Goal: Task Accomplishment & Management: Manage account settings

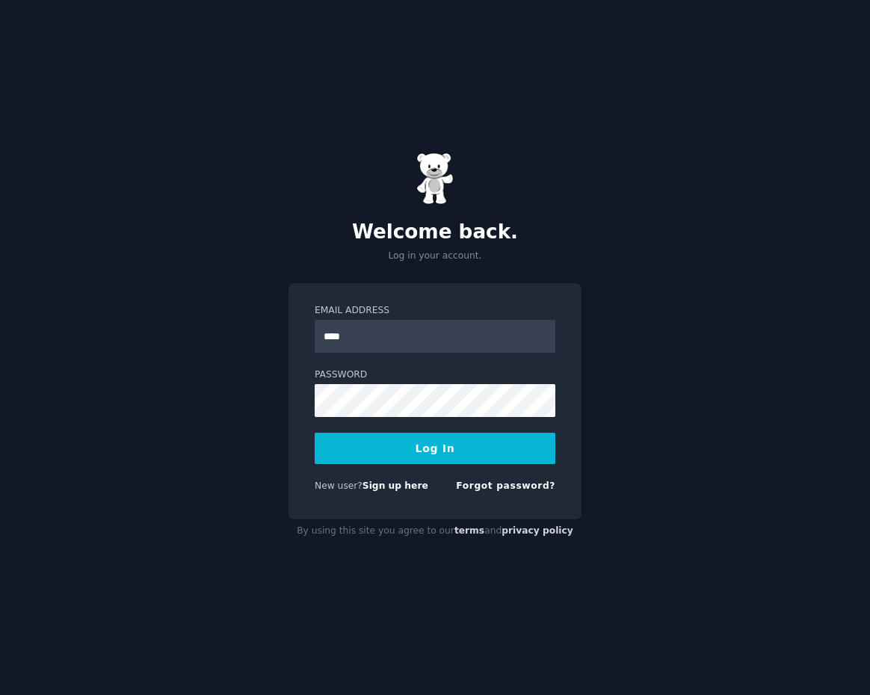
type input "**********"
click at [314, 433] on button "Log In" at bounding box center [434, 448] width 241 height 31
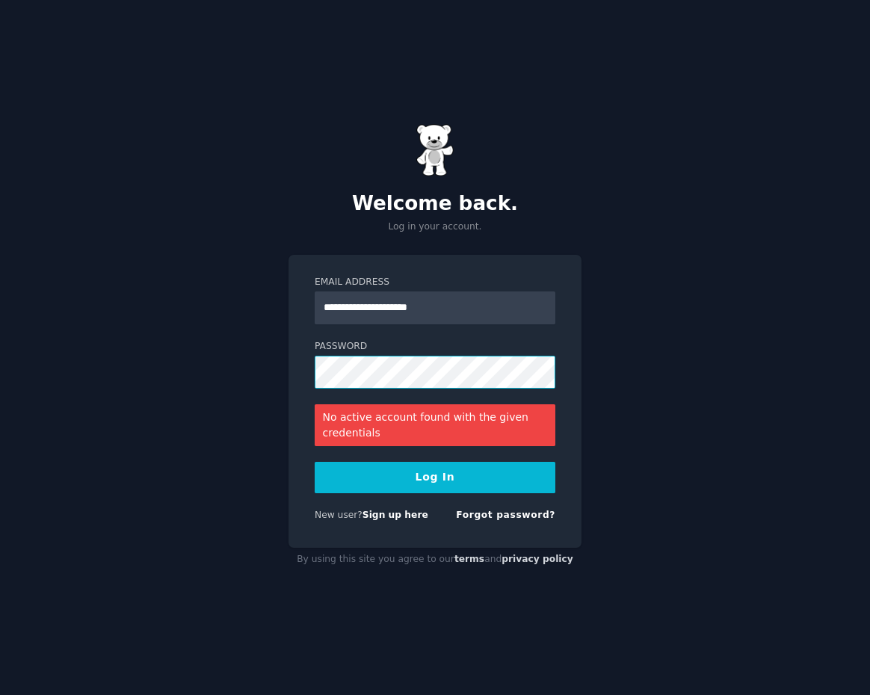
click at [314, 462] on button "Log In" at bounding box center [434, 477] width 241 height 31
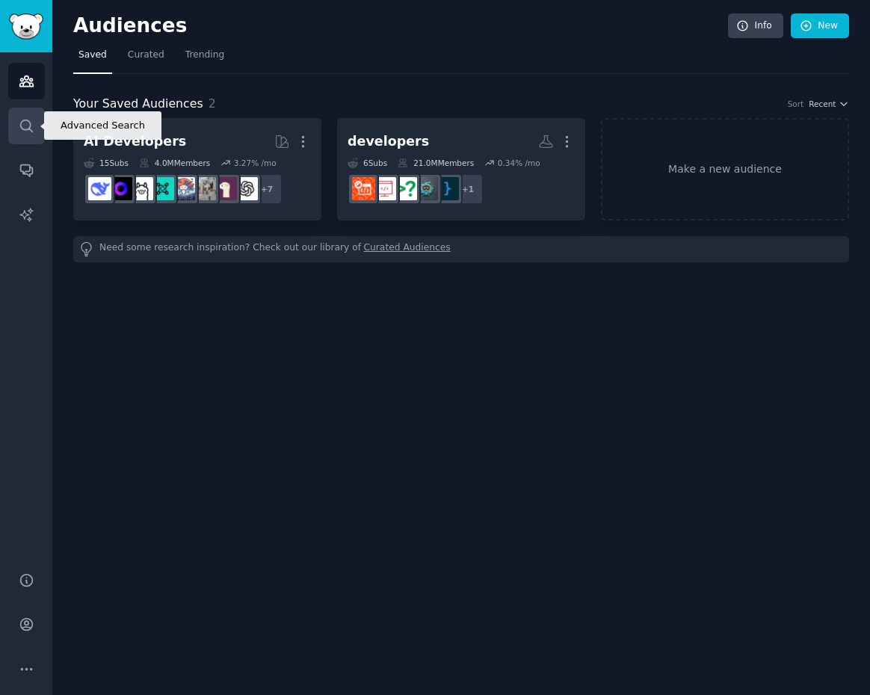
click at [36, 137] on link "Search" at bounding box center [26, 126] width 37 height 37
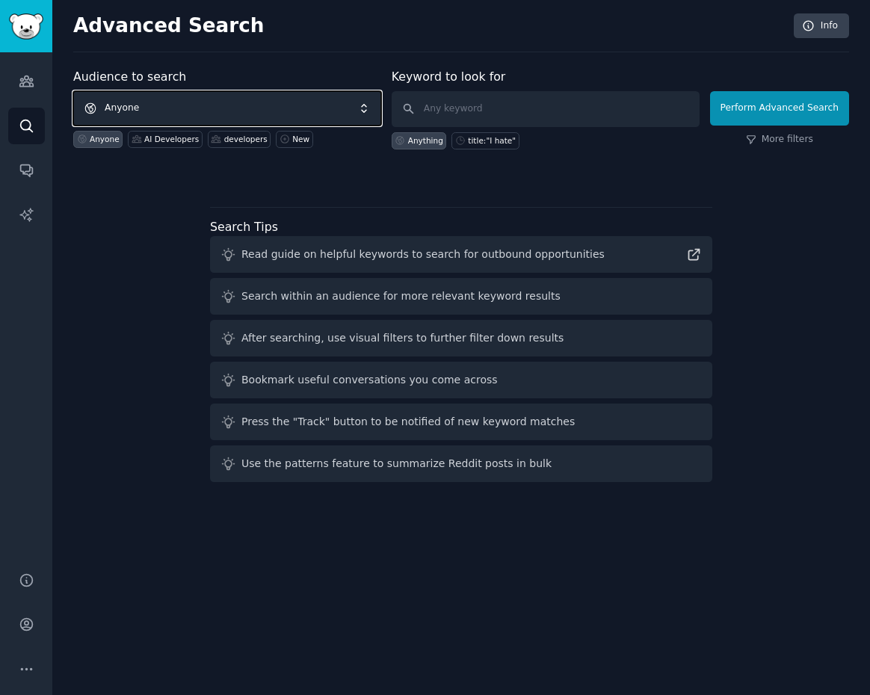
click at [134, 112] on span "Anyone" at bounding box center [227, 108] width 308 height 34
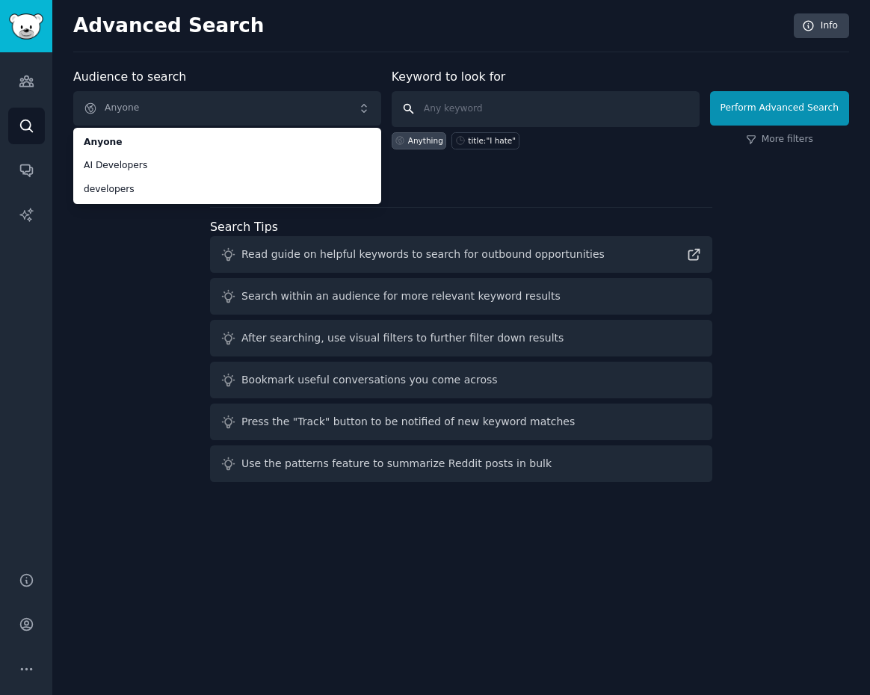
click at [501, 105] on input "text" at bounding box center [545, 109] width 308 height 36
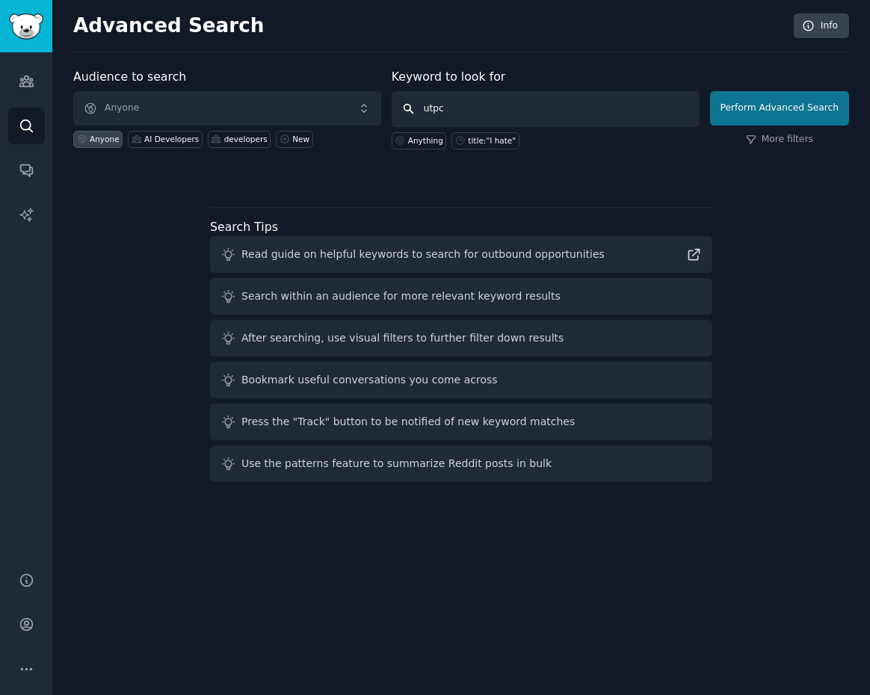
type input "utpc"
click at [772, 105] on button "Perform Advanced Search" at bounding box center [779, 108] width 139 height 34
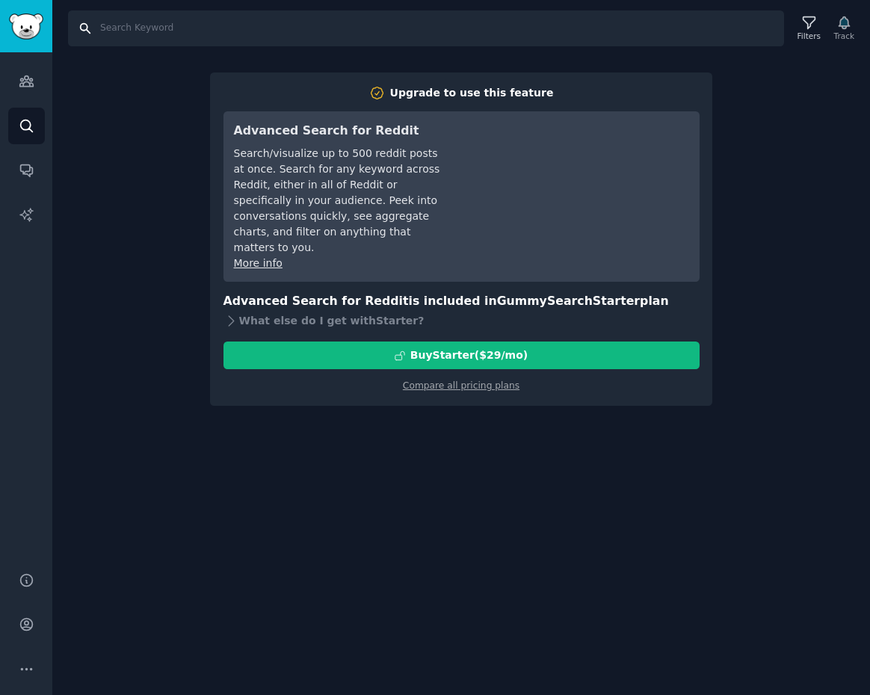
click at [439, 32] on input "Search" at bounding box center [426, 28] width 716 height 36
type input "utcp"
click at [31, 89] on link "Audiences" at bounding box center [26, 81] width 37 height 37
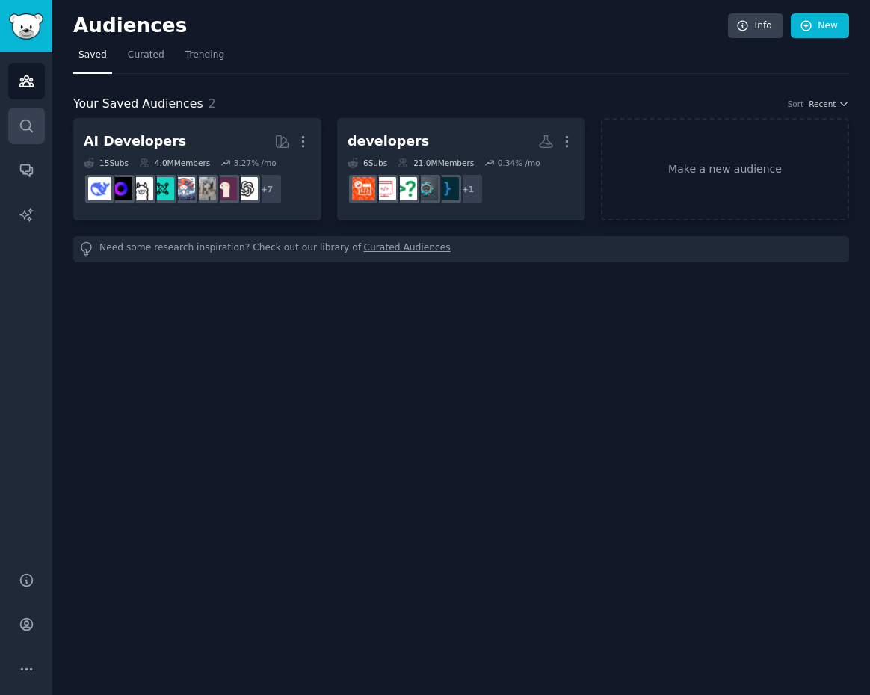
click at [34, 125] on link "Search" at bounding box center [26, 126] width 37 height 37
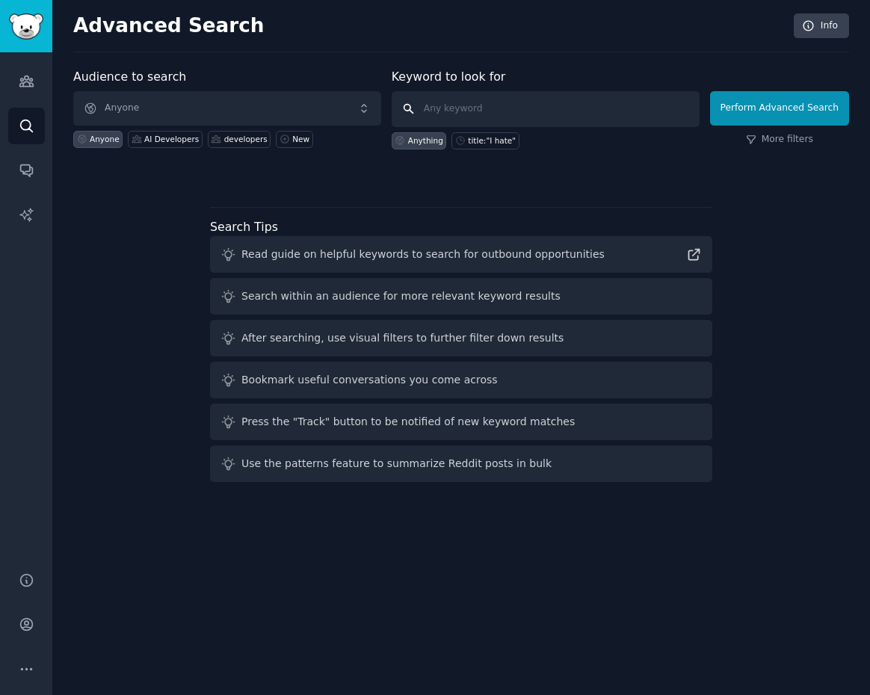
click at [474, 105] on input "text" at bounding box center [545, 109] width 308 height 36
type input "utcp"
click button "Perform Advanced Search" at bounding box center [779, 108] width 139 height 34
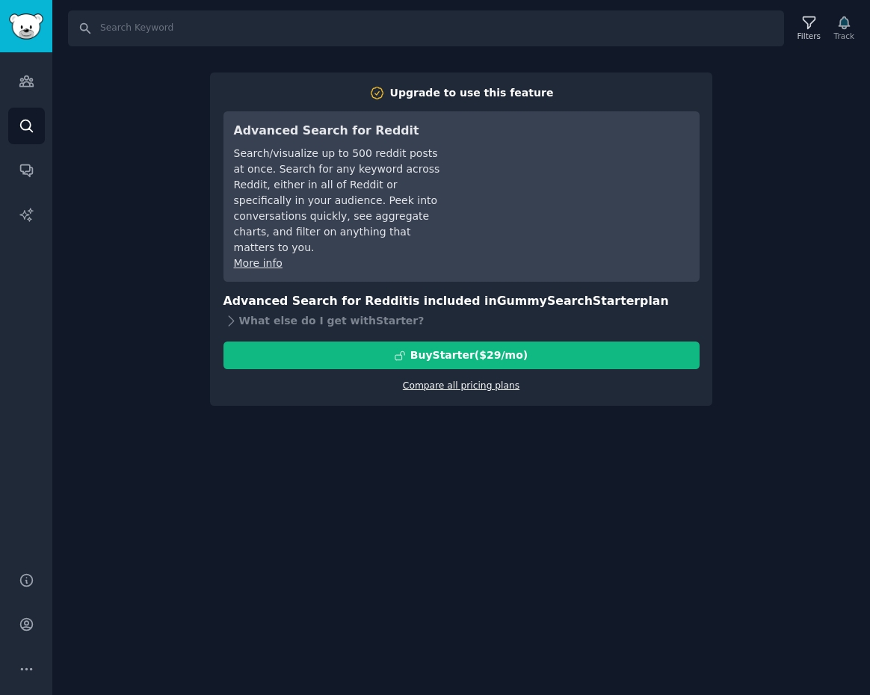
click at [489, 380] on link "Compare all pricing plans" at bounding box center [461, 385] width 117 height 10
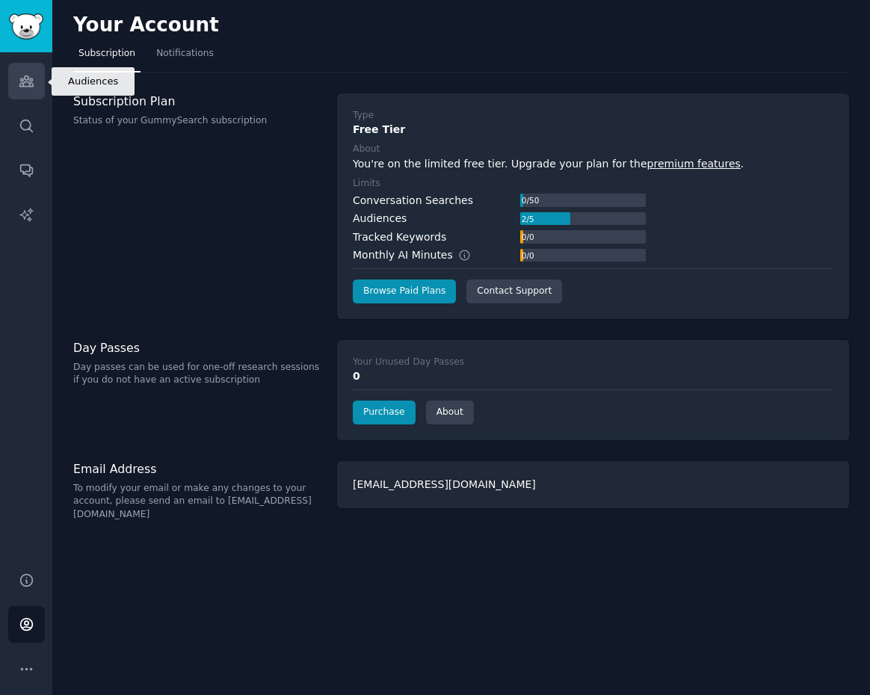
click at [12, 98] on link "Audiences" at bounding box center [26, 81] width 37 height 37
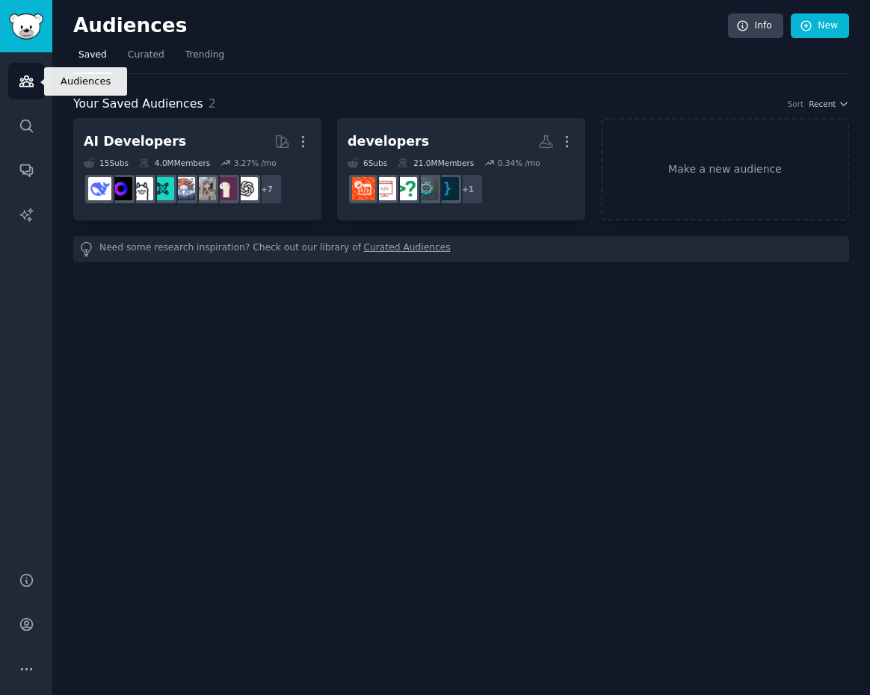
click at [12, 98] on link "Audiences" at bounding box center [26, 81] width 37 height 37
click at [21, 176] on icon "Sidebar" at bounding box center [27, 170] width 16 height 16
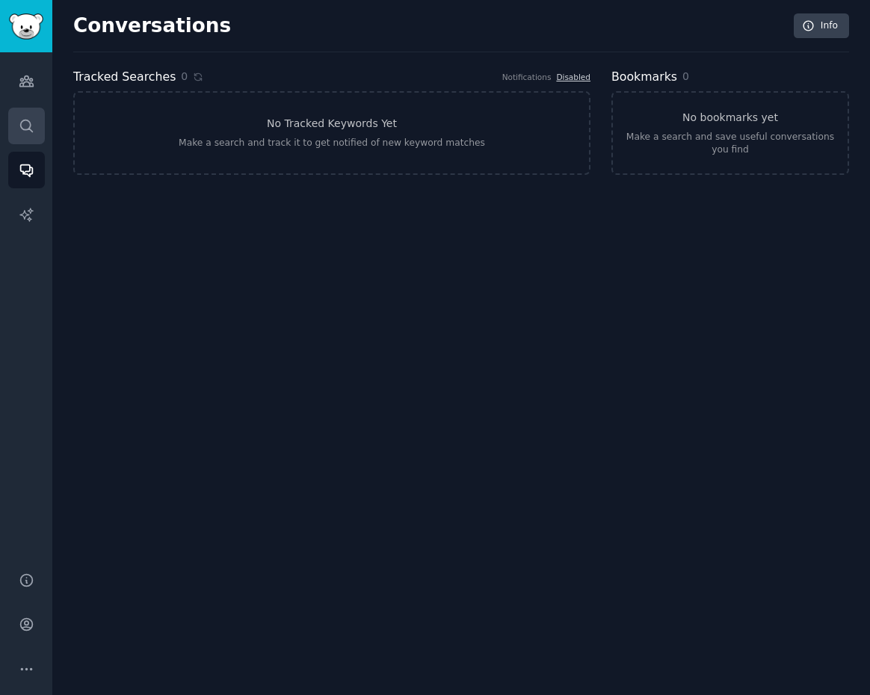
click at [31, 119] on icon "Sidebar" at bounding box center [27, 126] width 16 height 16
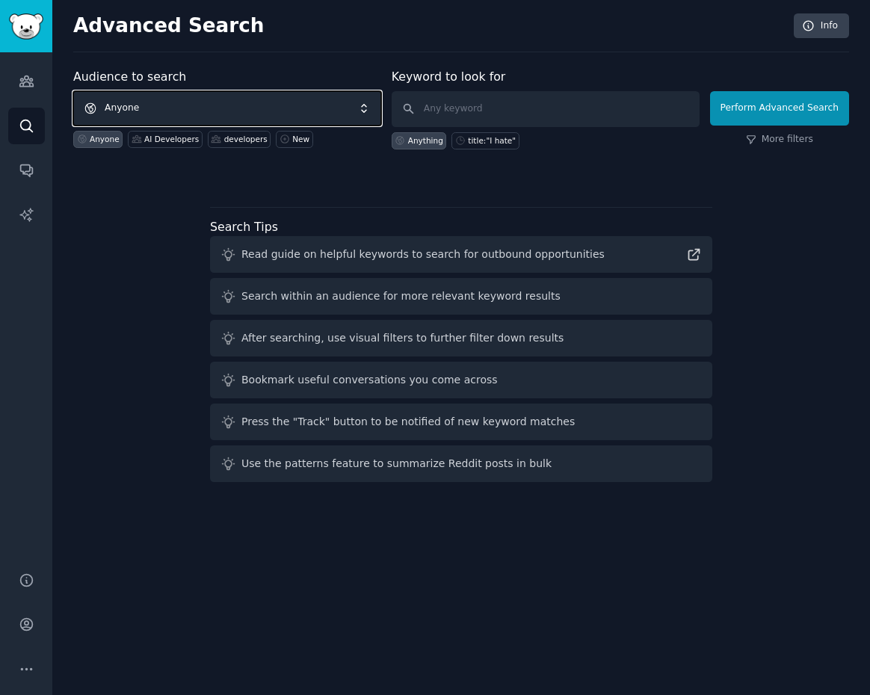
click at [187, 108] on span "Anyone" at bounding box center [227, 108] width 308 height 34
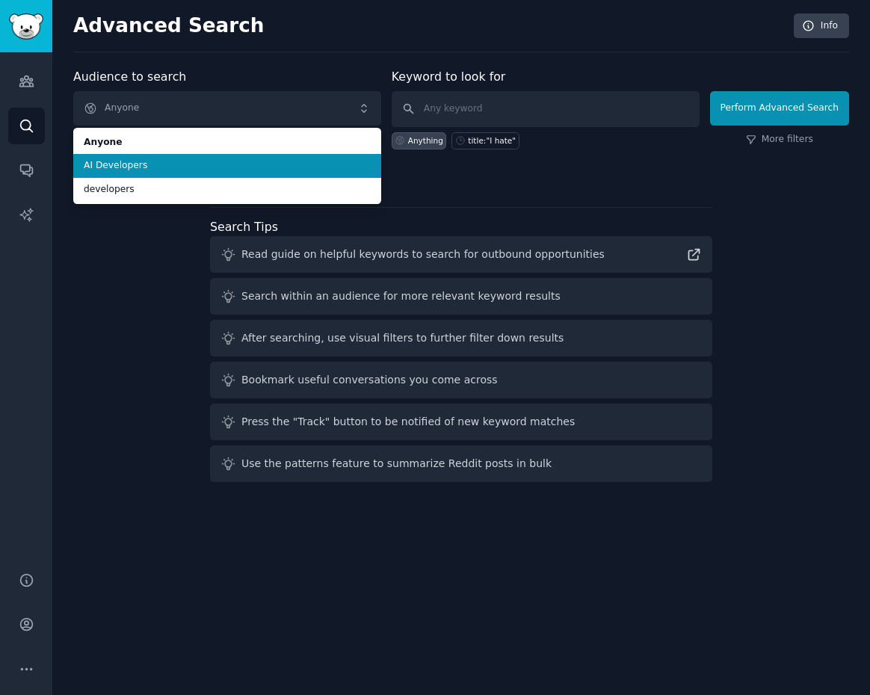
click at [190, 169] on span "AI Developers" at bounding box center [227, 165] width 287 height 13
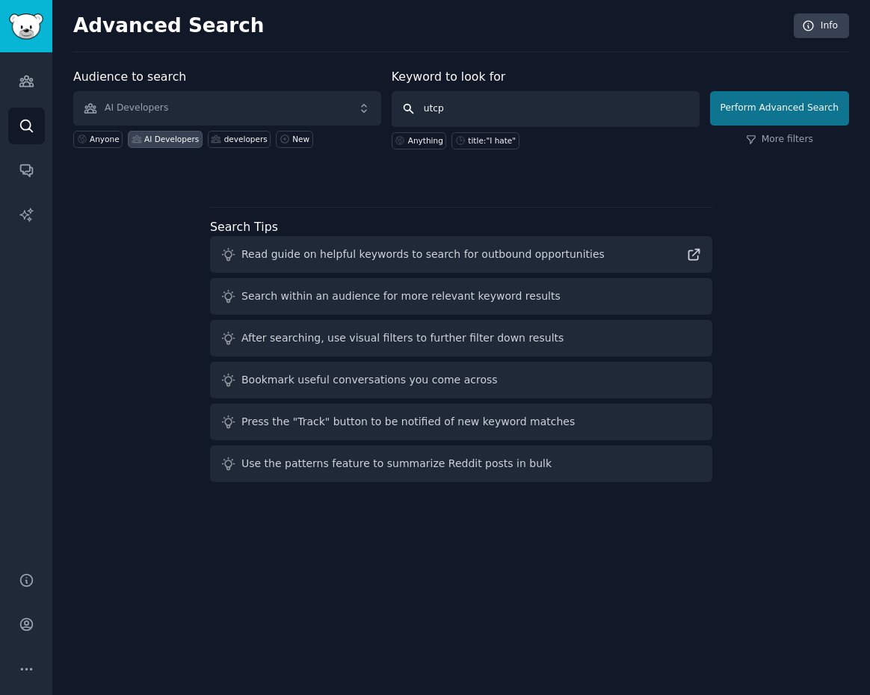
type input "utcp"
click at [795, 105] on button "Perform Advanced Search" at bounding box center [779, 108] width 139 height 34
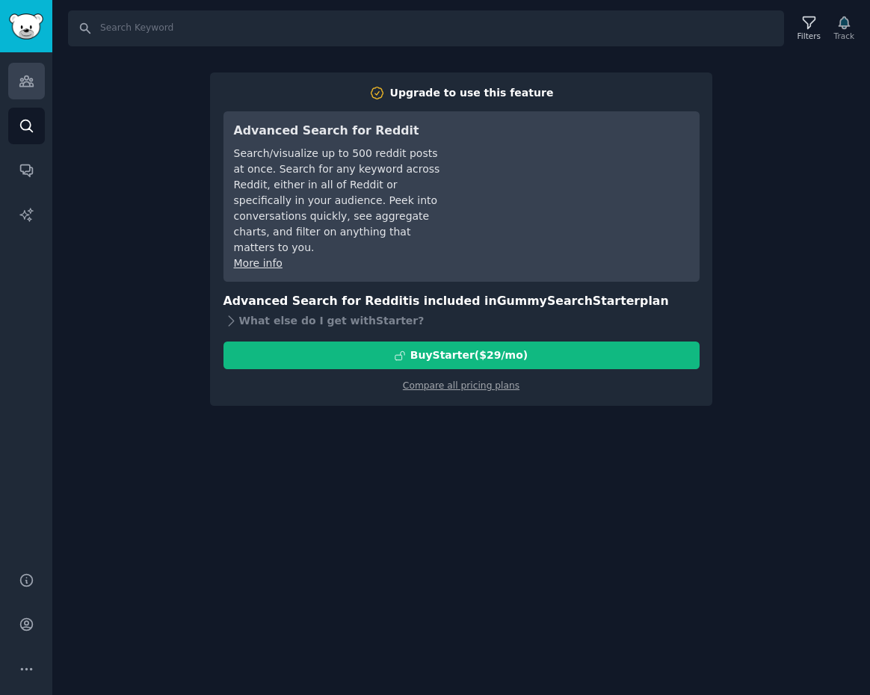
click at [13, 71] on link "Audiences" at bounding box center [26, 81] width 37 height 37
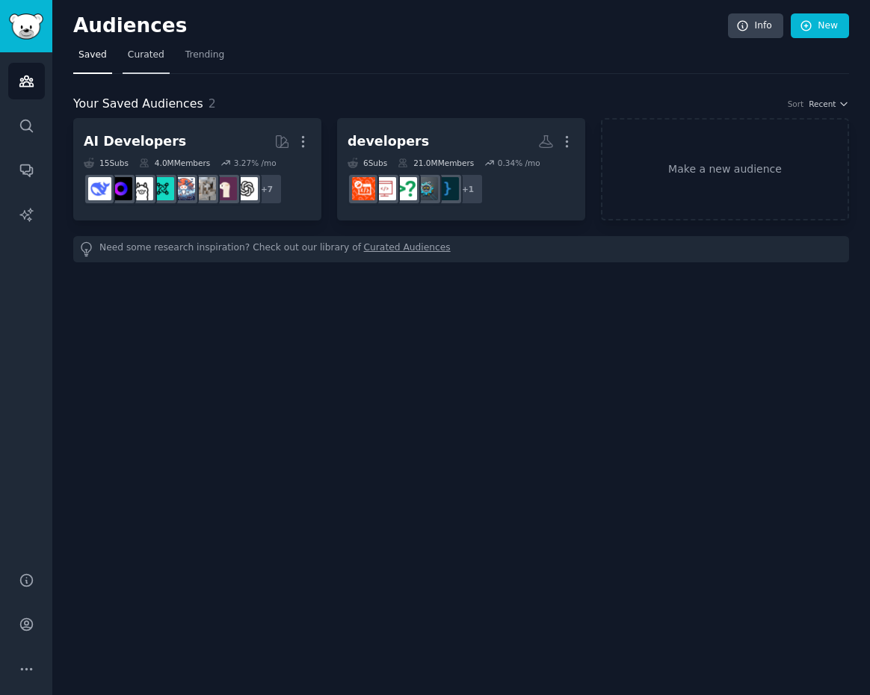
click at [154, 60] on span "Curated" at bounding box center [146, 55] width 37 height 13
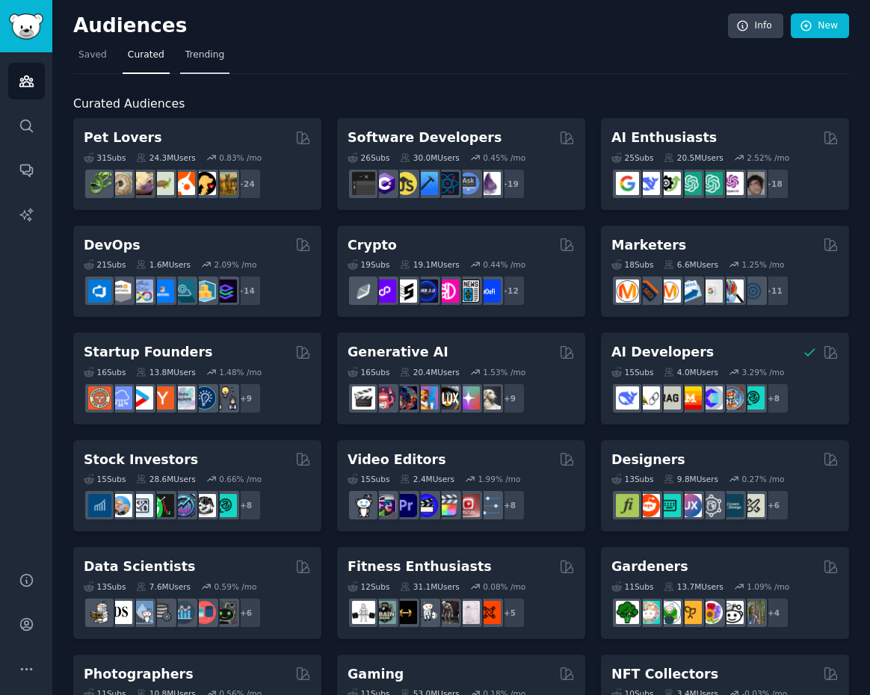
click at [180, 57] on link "Trending" at bounding box center [204, 58] width 49 height 31
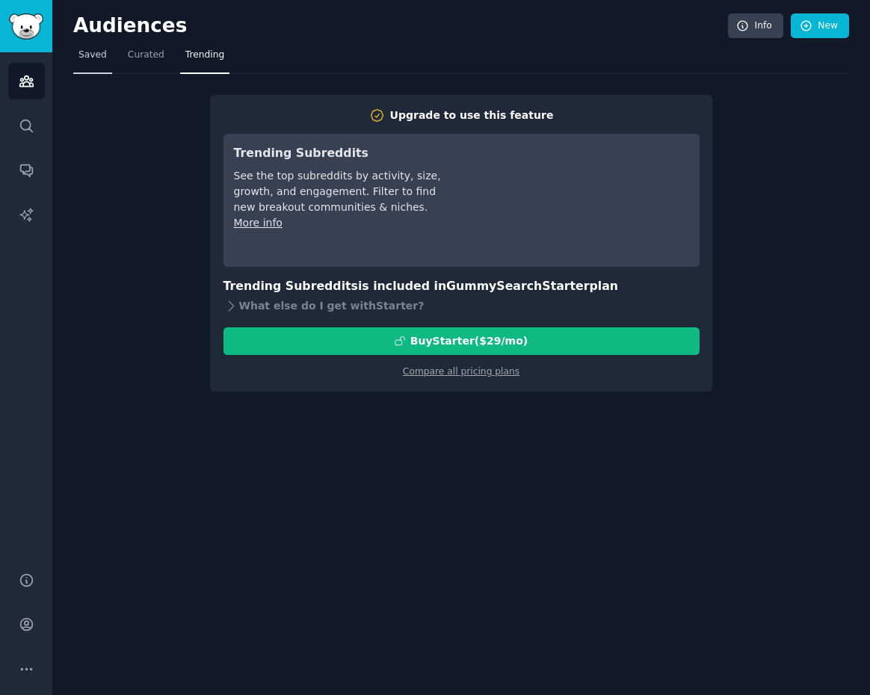
click at [93, 54] on span "Saved" at bounding box center [92, 55] width 28 height 13
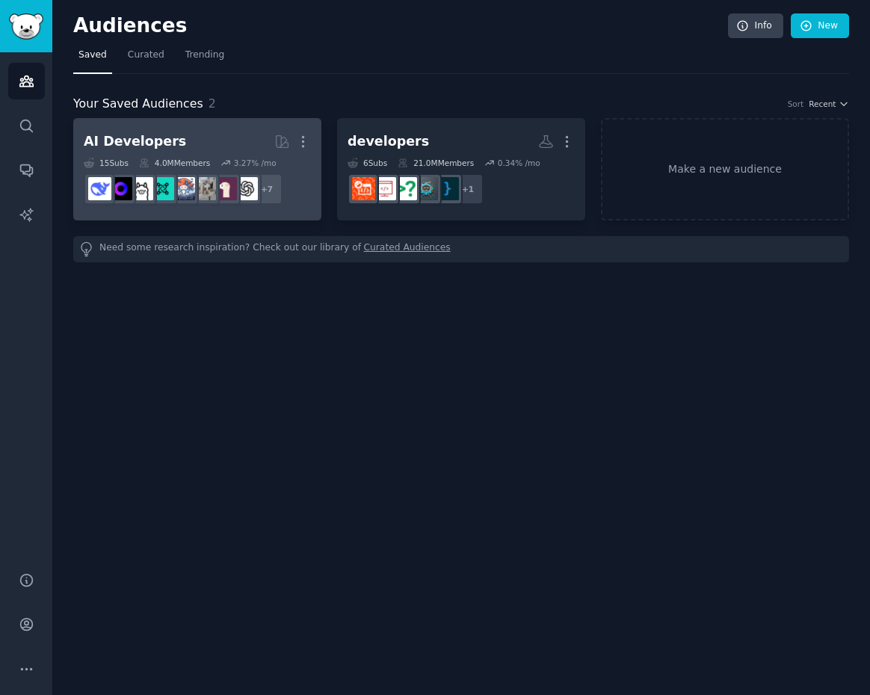
click at [226, 142] on h2 "AI Developers More" at bounding box center [197, 141] width 227 height 26
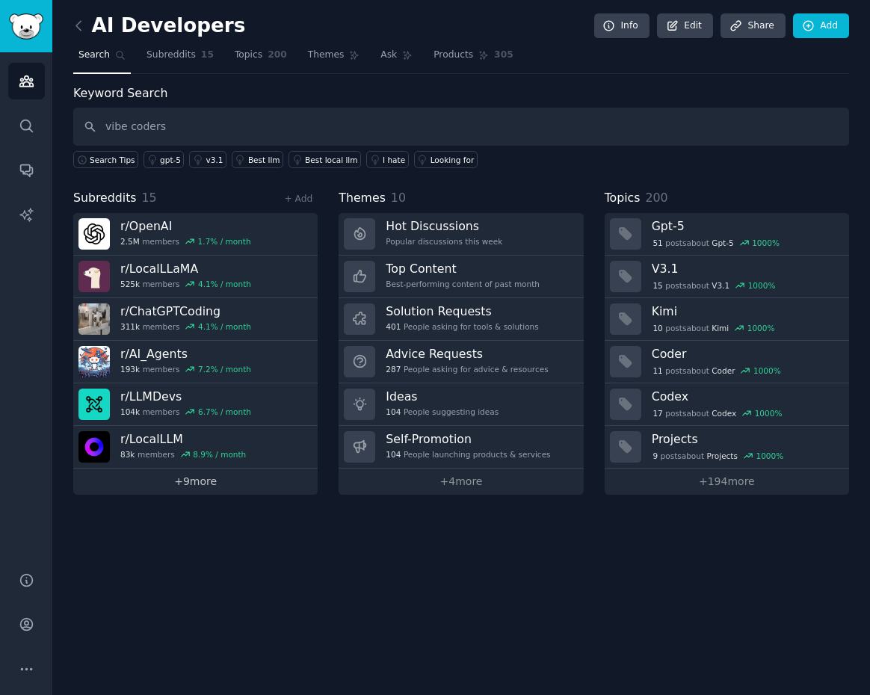
type input "vibe coders"
click at [188, 486] on link "+ 9 more" at bounding box center [195, 481] width 244 height 26
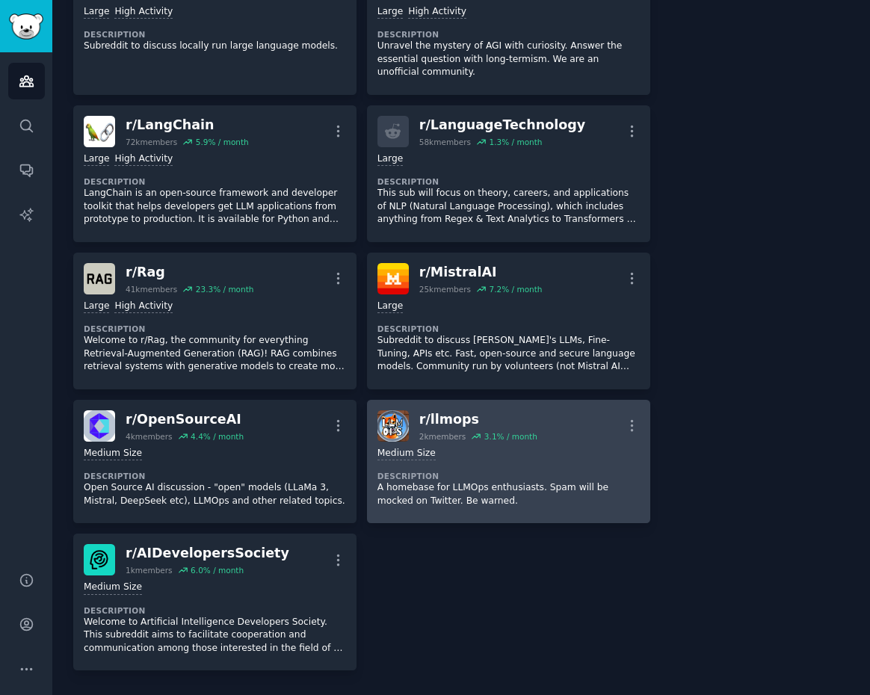
scroll to position [601, 0]
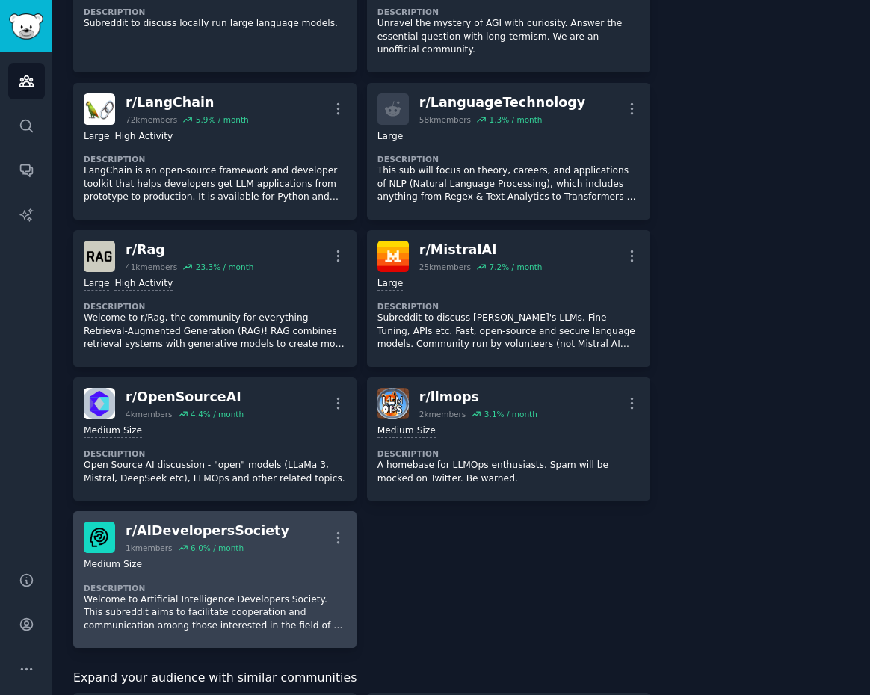
click at [161, 529] on div "r/ AIDevelopersSociety" at bounding box center [207, 530] width 164 height 19
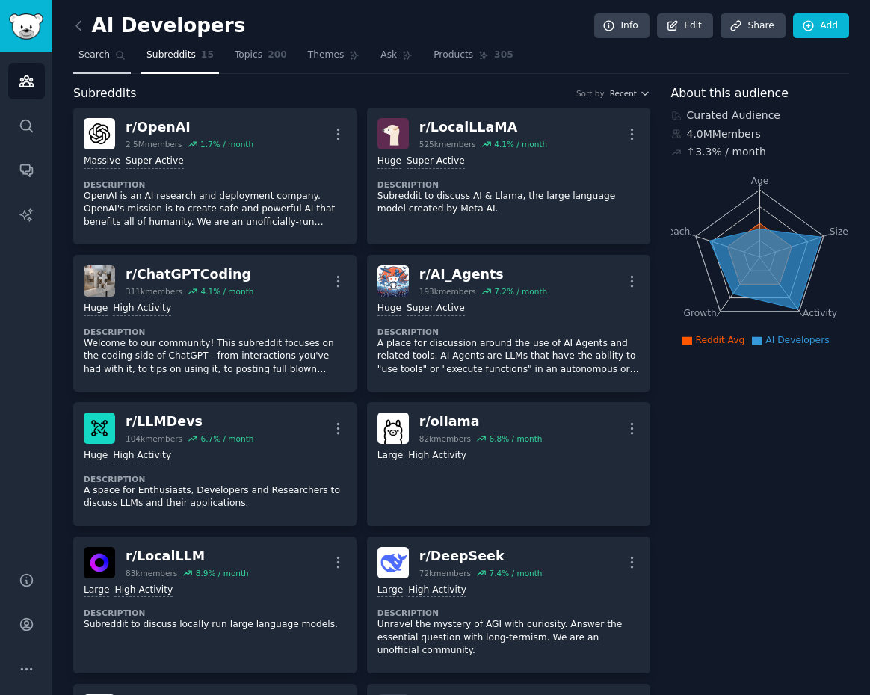
click at [109, 52] on link "Search" at bounding box center [102, 58] width 58 height 31
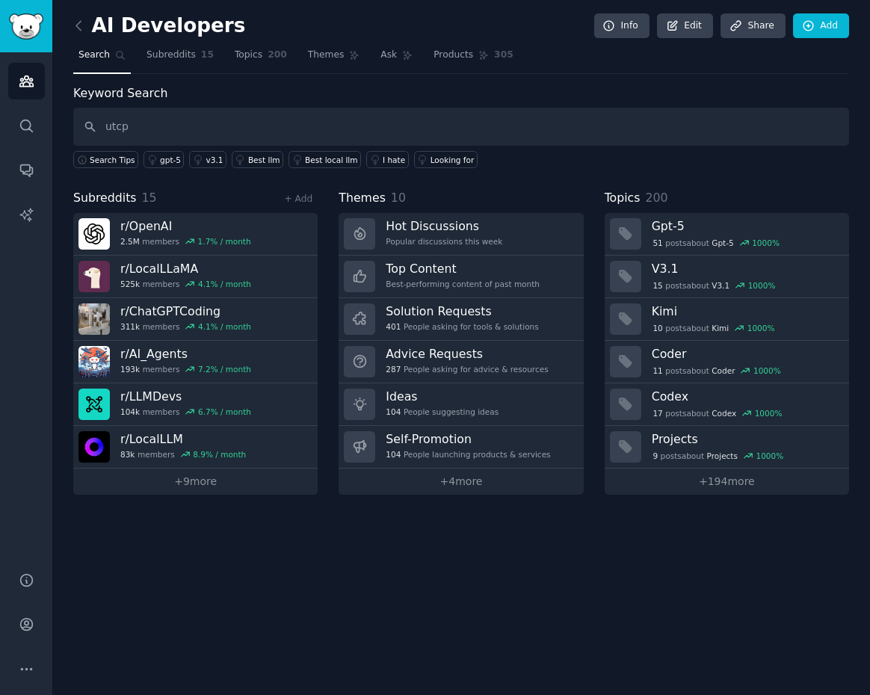
type input "utcp"
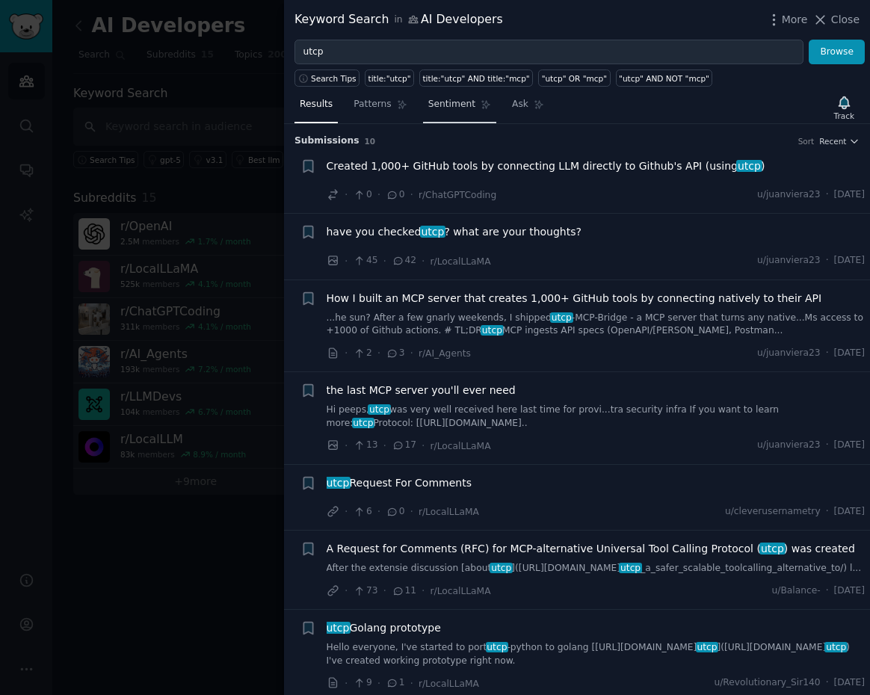
click at [452, 111] on span "Sentiment" at bounding box center [451, 104] width 47 height 13
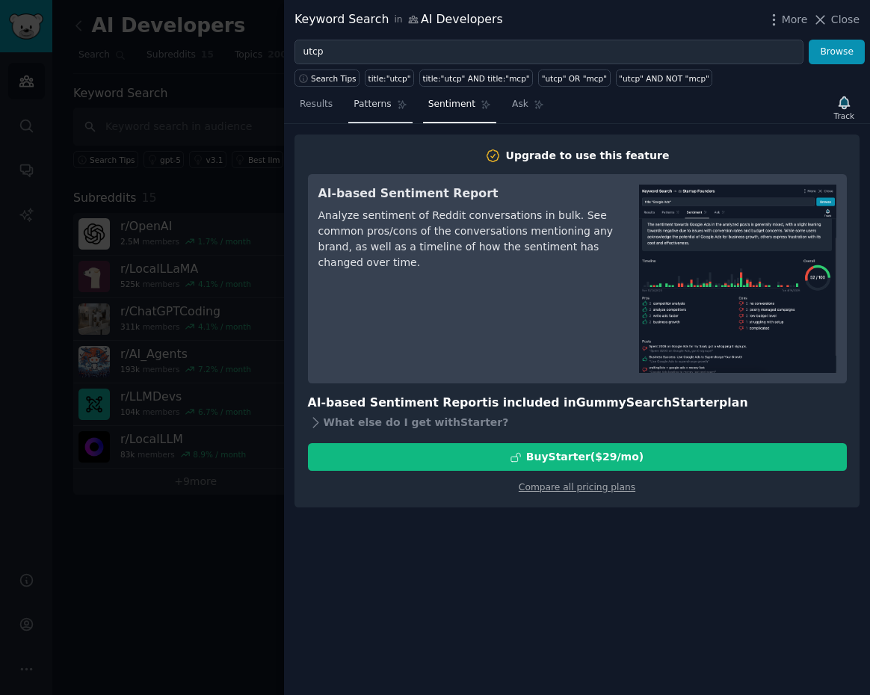
click at [364, 111] on link "Patterns" at bounding box center [379, 108] width 63 height 31
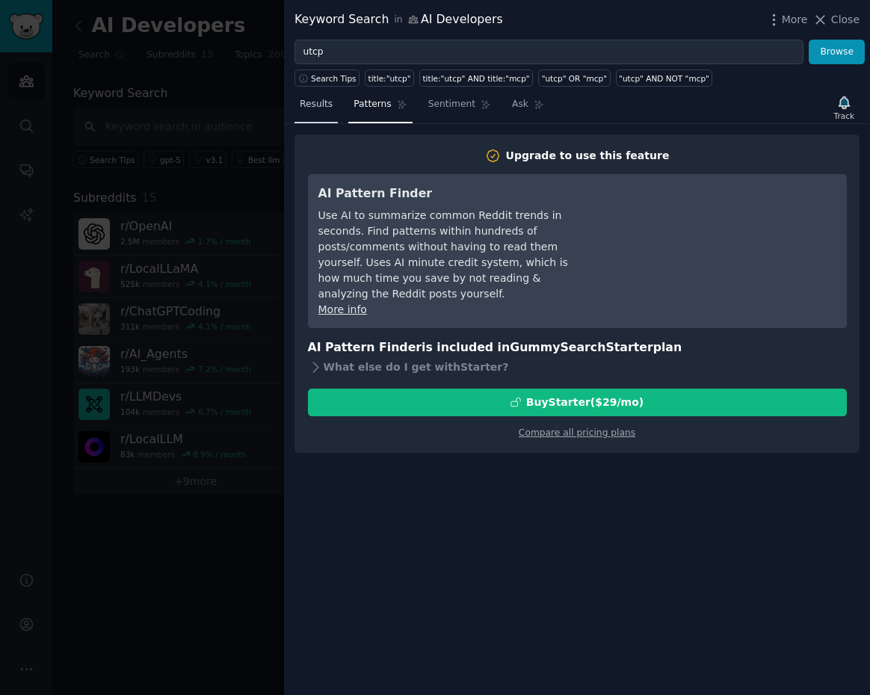
click at [314, 104] on span "Results" at bounding box center [316, 104] width 33 height 13
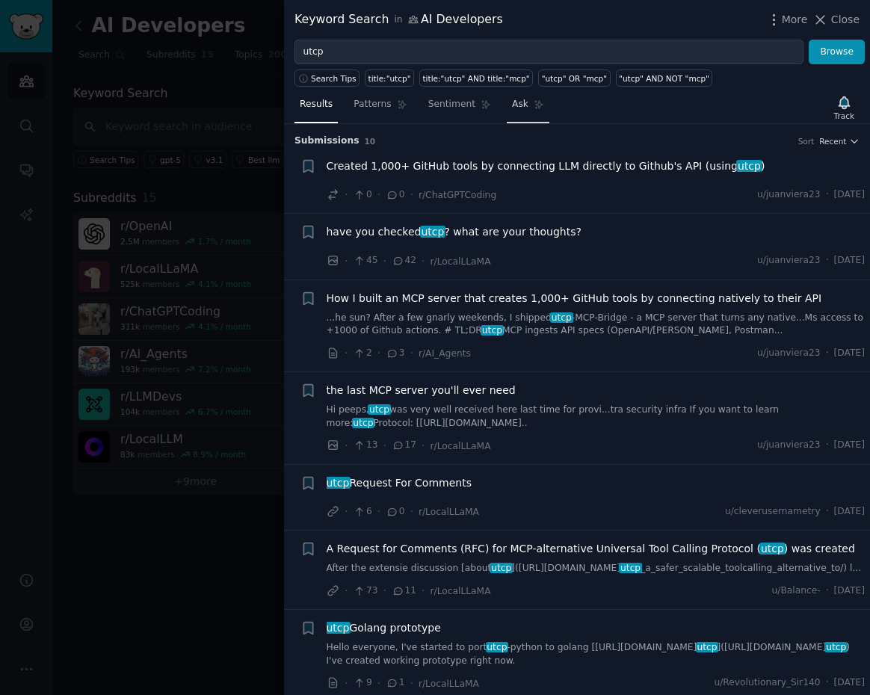
click at [518, 109] on span "Ask" at bounding box center [520, 104] width 16 height 13
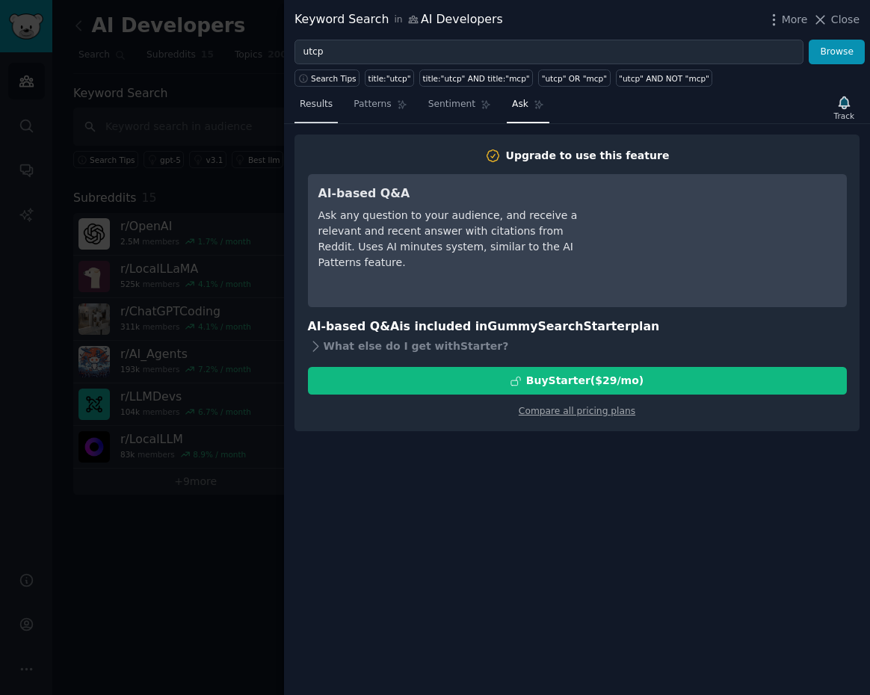
click at [316, 102] on span "Results" at bounding box center [316, 104] width 33 height 13
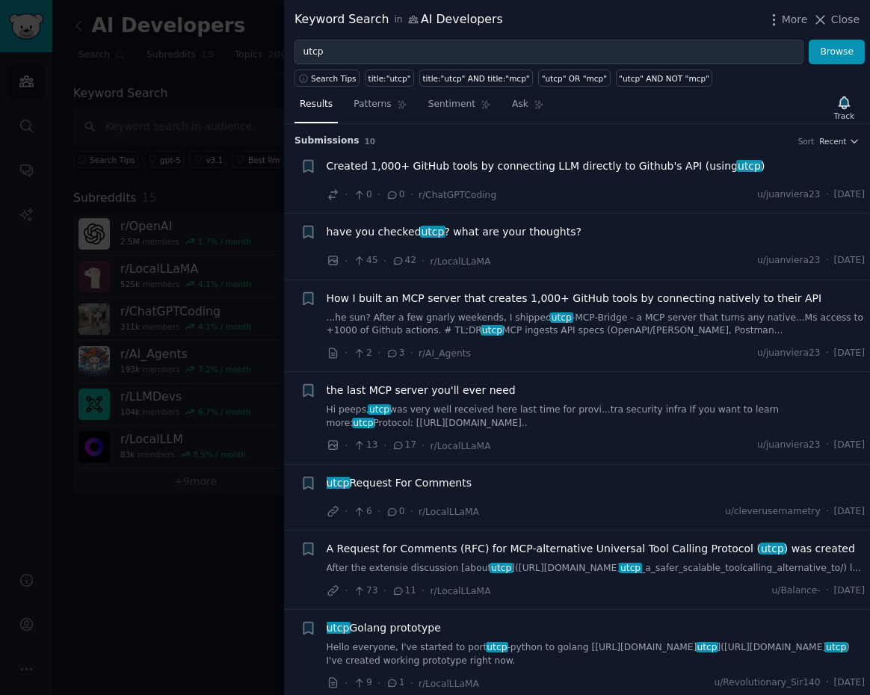
click at [207, 73] on div at bounding box center [435, 347] width 870 height 695
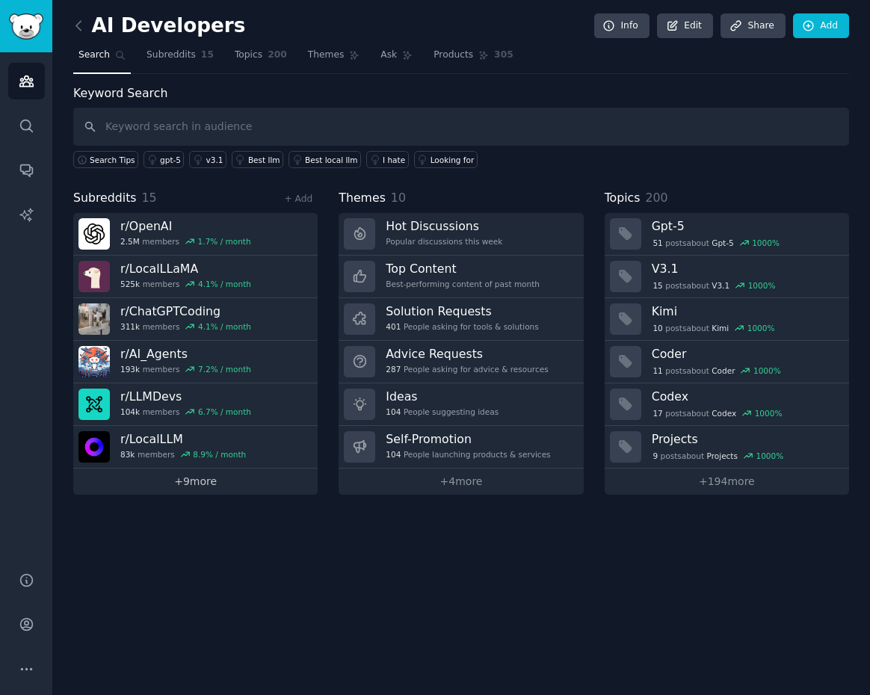
click at [171, 486] on link "+ 9 more" at bounding box center [195, 481] width 244 height 26
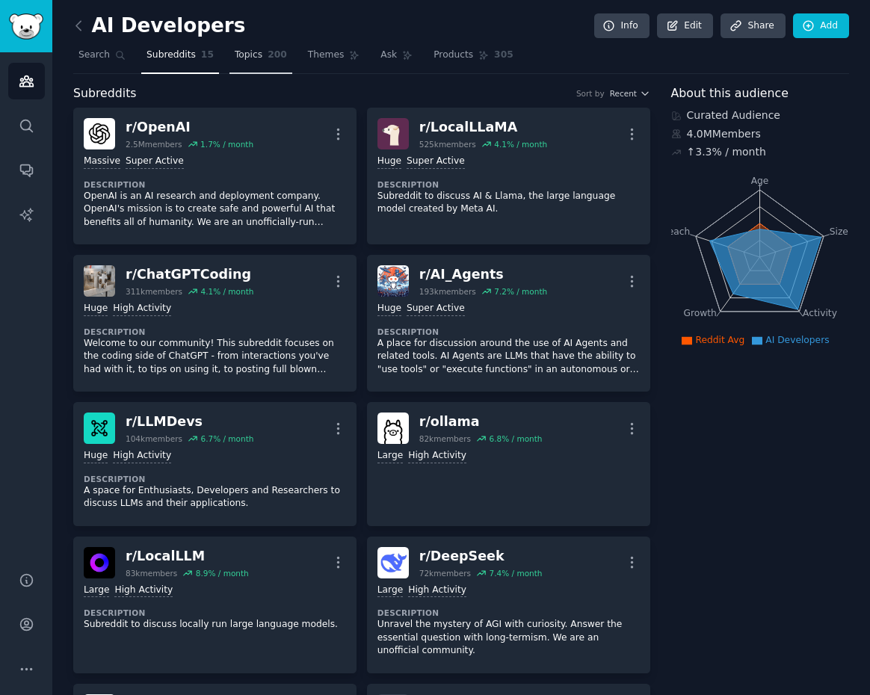
click at [252, 55] on span "Topics" at bounding box center [249, 55] width 28 height 13
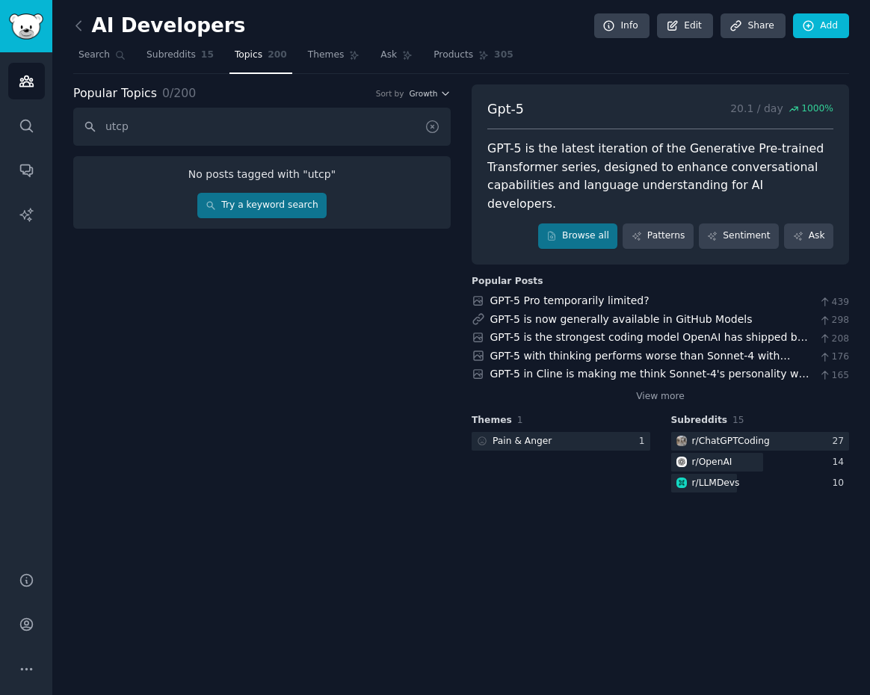
type input "utcp"
click at [429, 135] on div at bounding box center [437, 127] width 26 height 38
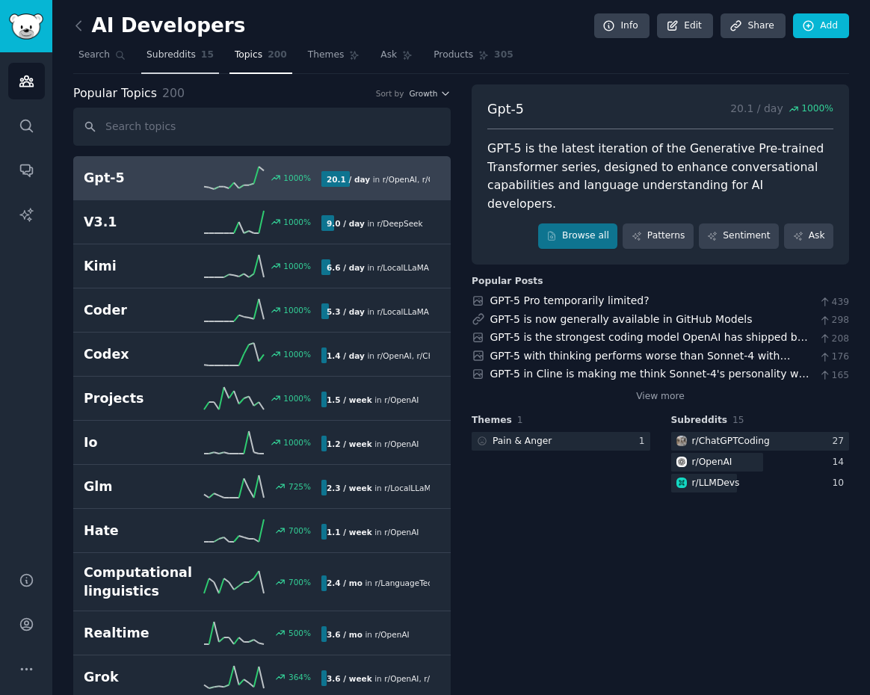
click at [164, 61] on link "Subreddits 15" at bounding box center [180, 58] width 78 height 31
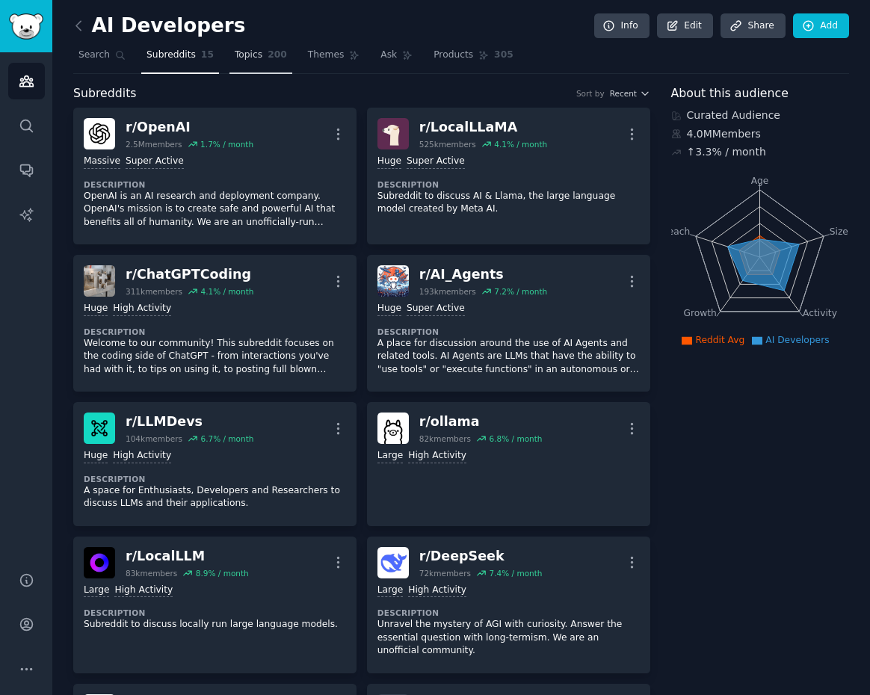
click at [229, 61] on link "Topics 200" at bounding box center [260, 58] width 63 height 31
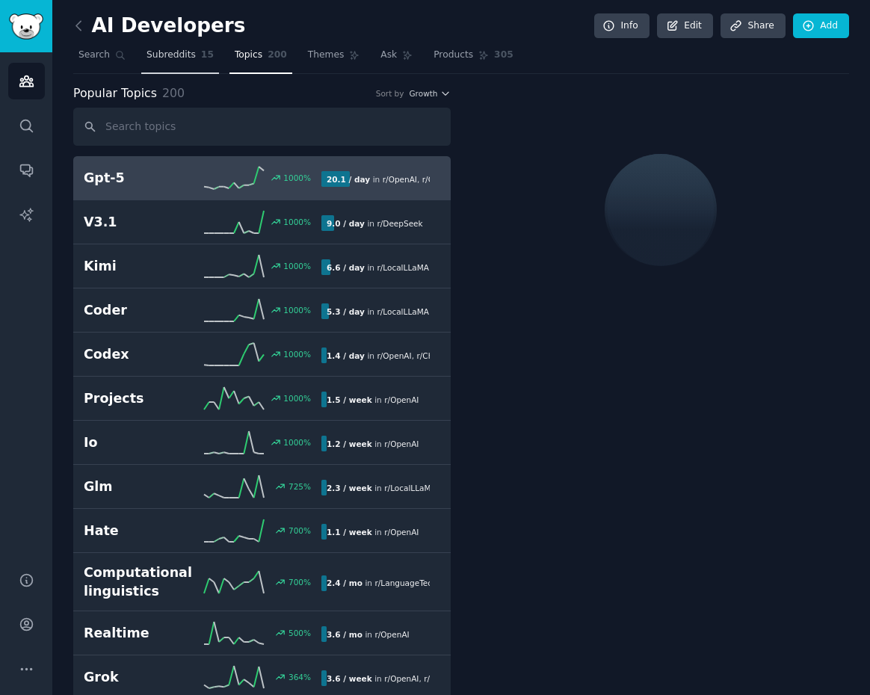
click at [190, 61] on link "Subreddits 15" at bounding box center [180, 58] width 78 height 31
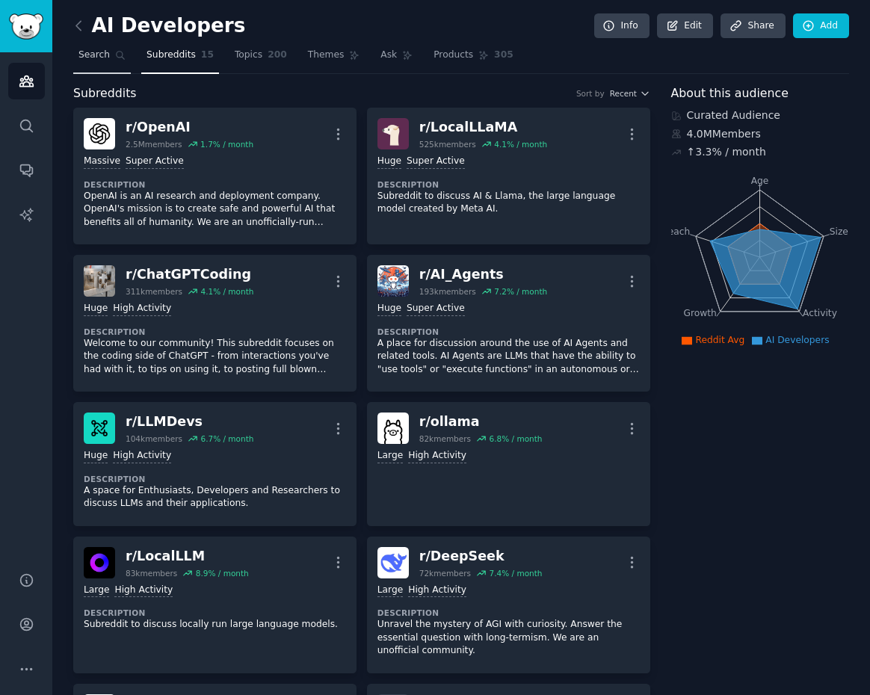
click at [116, 61] on link "Search" at bounding box center [102, 58] width 58 height 31
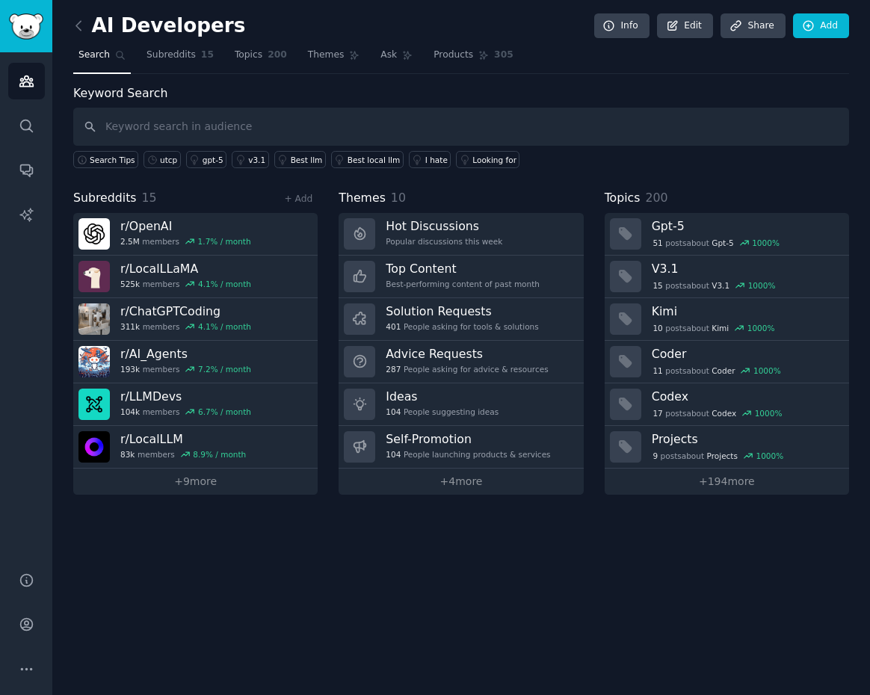
click at [72, 18] on div "AI Developers Info Edit Share Add Search Subreddits 15 Topics 200 Themes Ask Pr…" at bounding box center [460, 347] width 817 height 695
click at [81, 25] on icon at bounding box center [79, 26] width 16 height 16
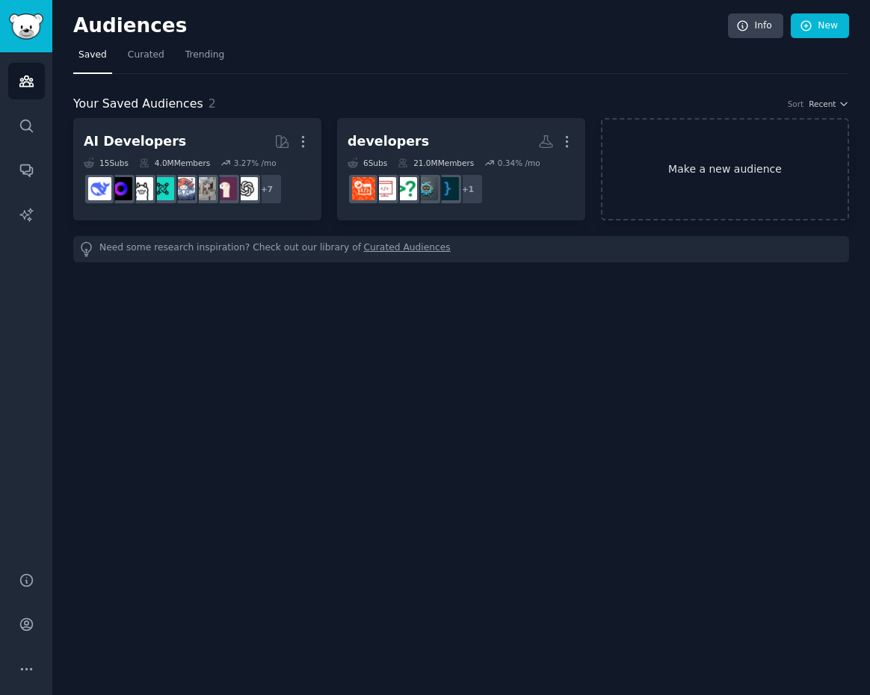
click at [675, 169] on link "Make a new audience" at bounding box center [725, 169] width 248 height 102
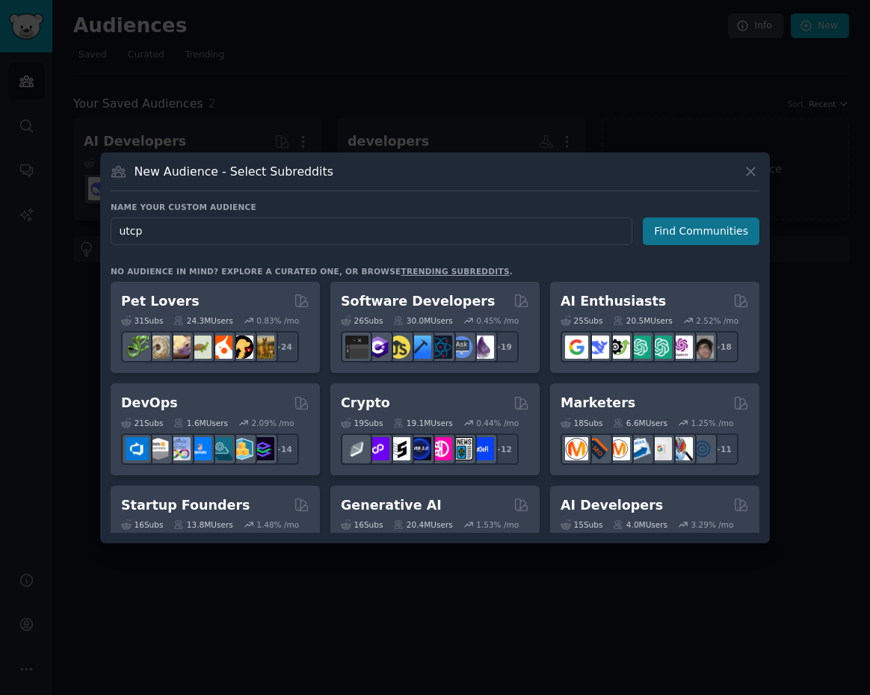
type input "utcp"
click at [679, 241] on button "Find Communities" at bounding box center [700, 231] width 117 height 28
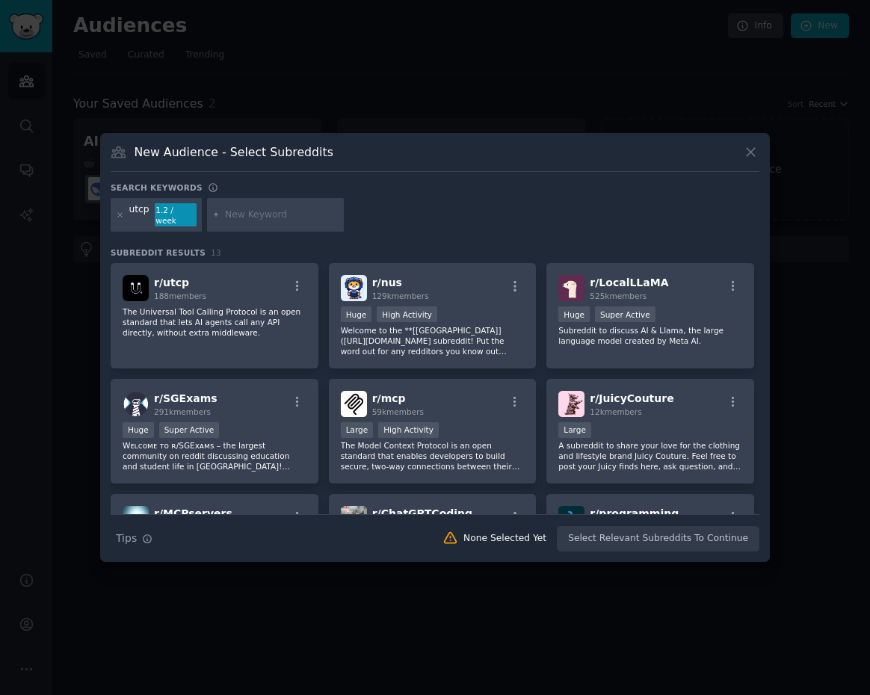
click at [229, 306] on p "The Universal Tool Calling Protocol is an open standard that lets AI agents cal…" at bounding box center [215, 321] width 184 height 31
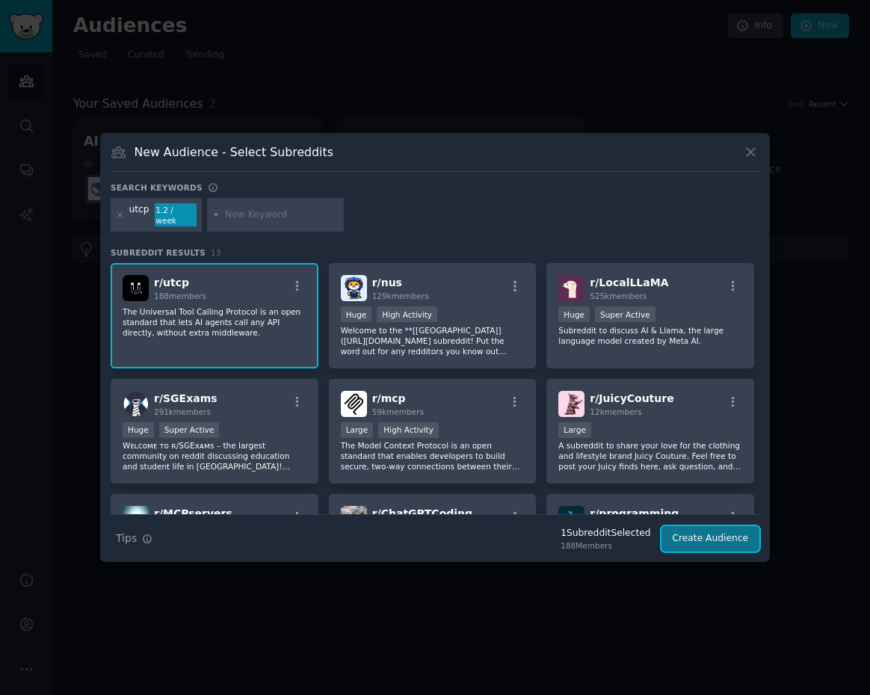
click at [689, 532] on button "Create Audience" at bounding box center [710, 538] width 99 height 25
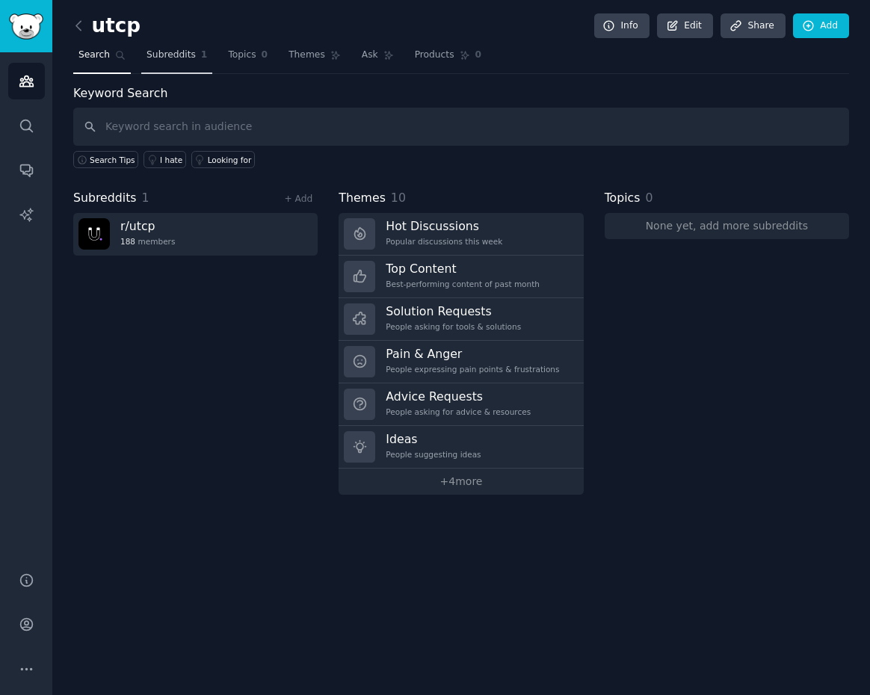
click at [169, 55] on span "Subreddits" at bounding box center [170, 55] width 49 height 13
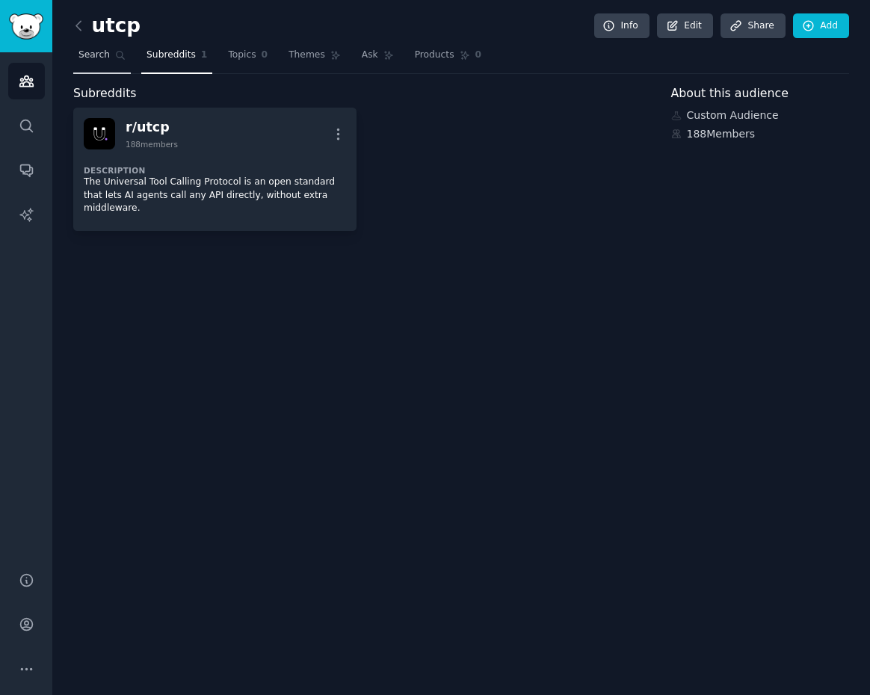
click at [98, 61] on span "Search" at bounding box center [93, 55] width 31 height 13
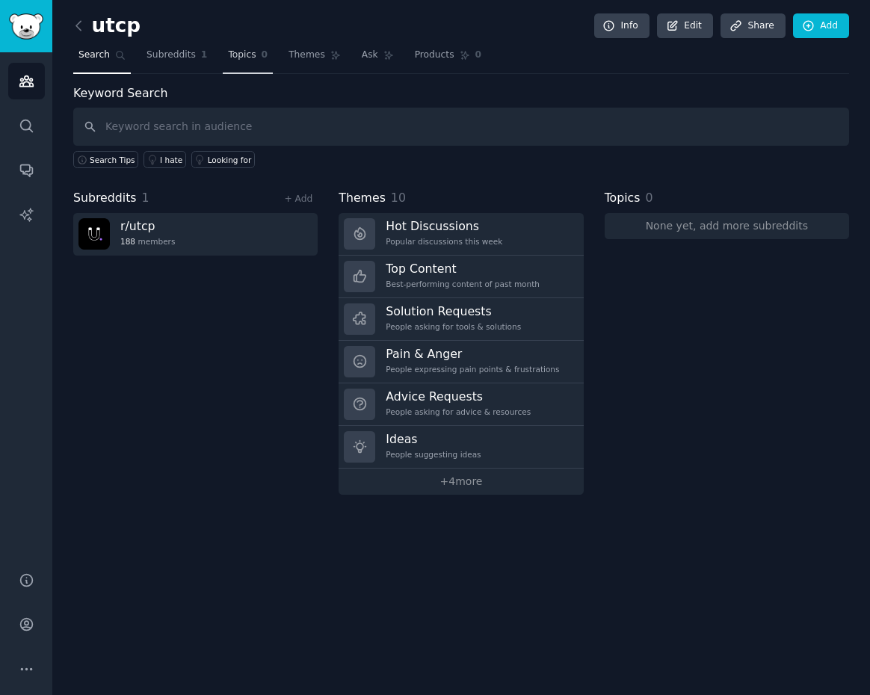
click at [243, 64] on link "Topics 0" at bounding box center [248, 58] width 50 height 31
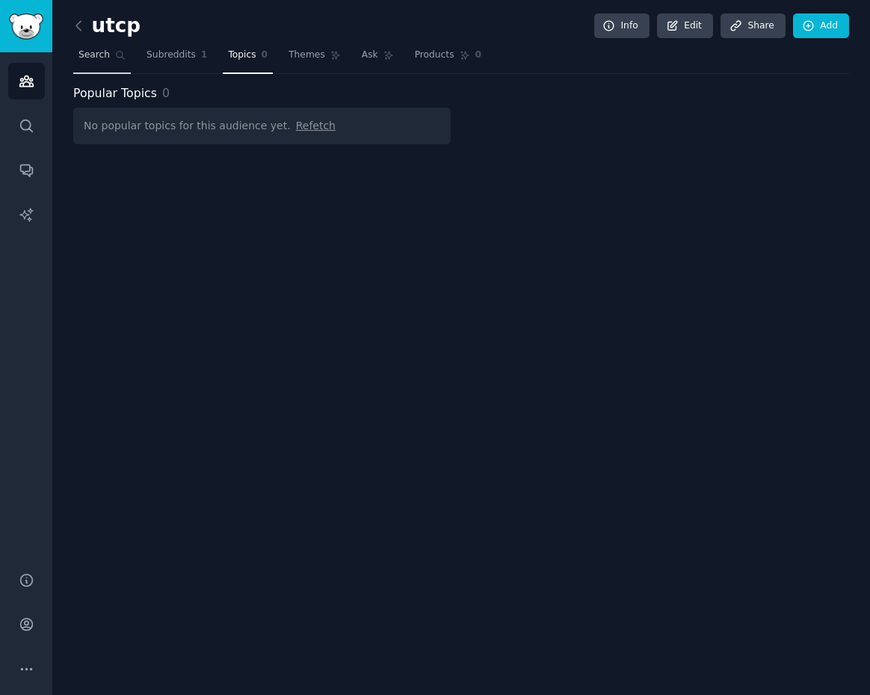
click at [92, 61] on span "Search" at bounding box center [93, 55] width 31 height 13
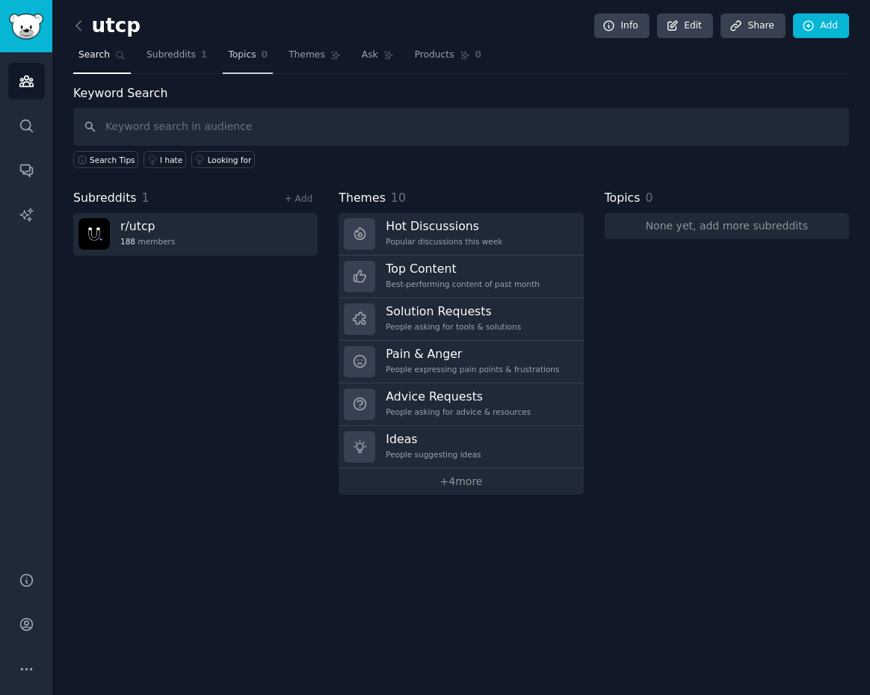
click at [247, 52] on span "Topics" at bounding box center [242, 55] width 28 height 13
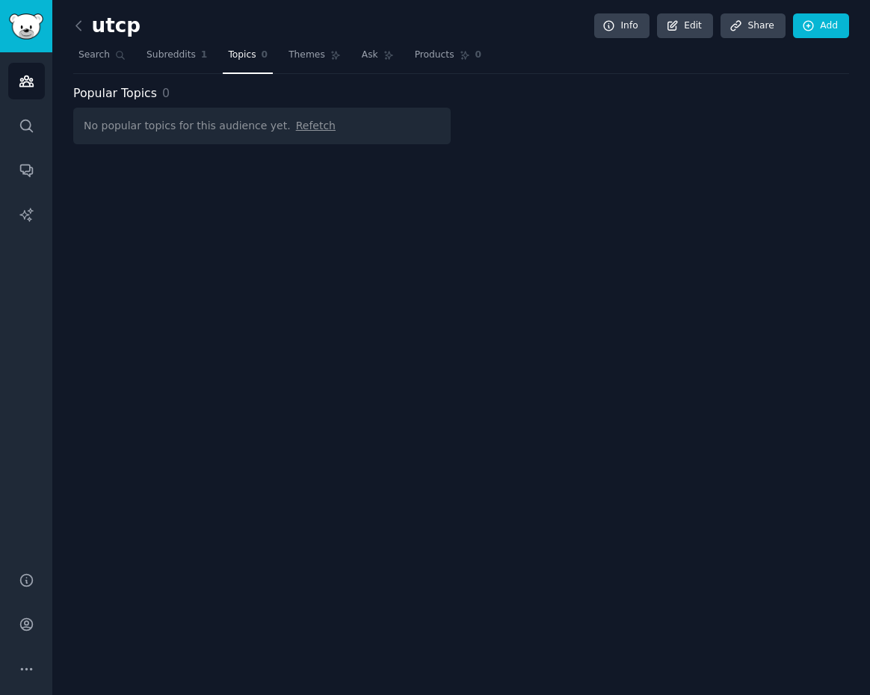
click at [297, 122] on span "Refetch" at bounding box center [316, 126] width 40 height 12
click at [96, 58] on span "Search" at bounding box center [93, 55] width 31 height 13
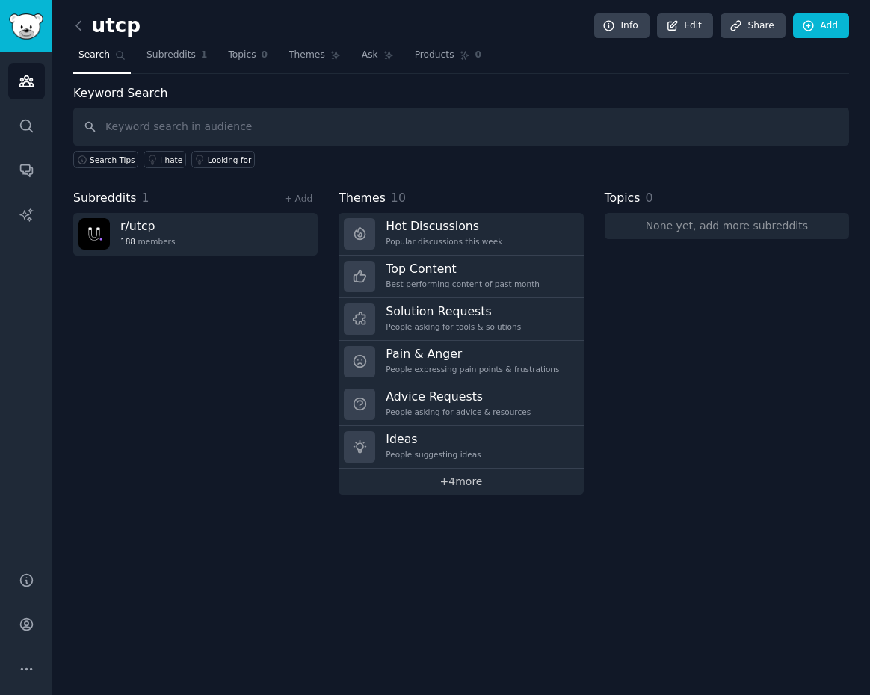
click at [441, 486] on link "+ 4 more" at bounding box center [460, 481] width 244 height 26
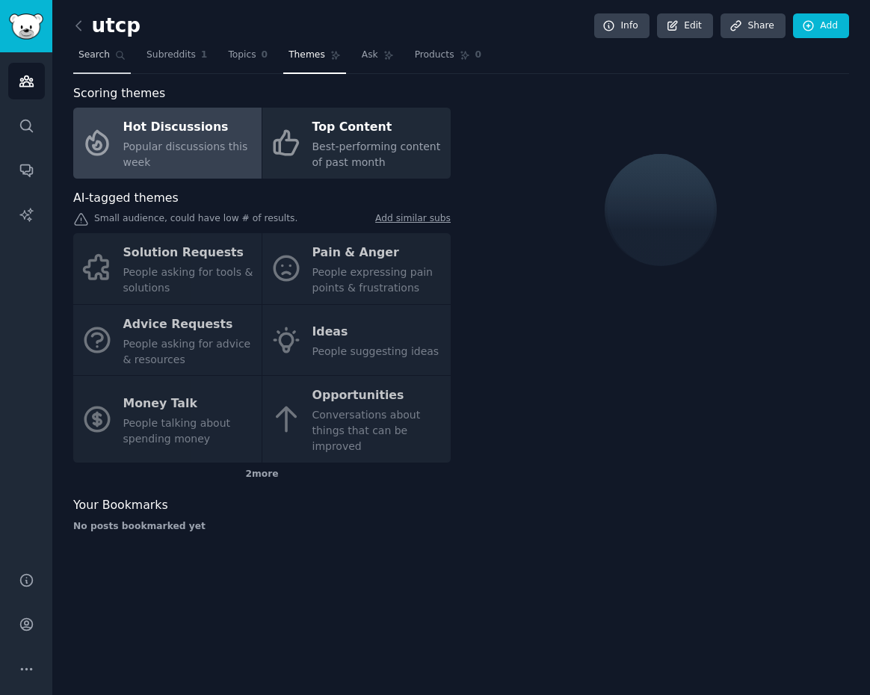
click at [108, 55] on span "Search" at bounding box center [93, 55] width 31 height 13
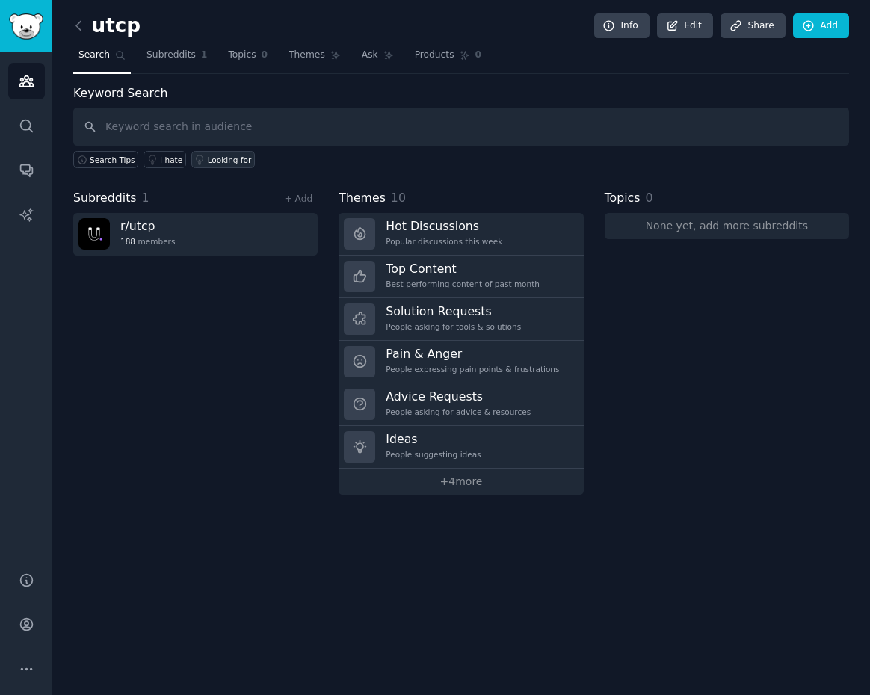
click at [228, 161] on div "Looking for" at bounding box center [230, 160] width 44 height 10
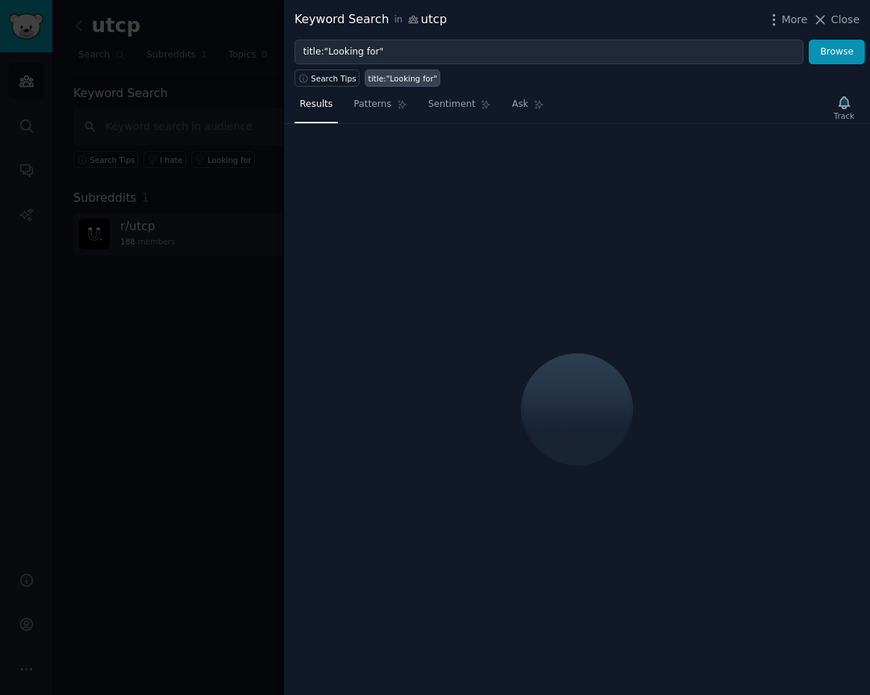
click at [213, 137] on div at bounding box center [435, 347] width 870 height 695
